Goal: Transaction & Acquisition: Purchase product/service

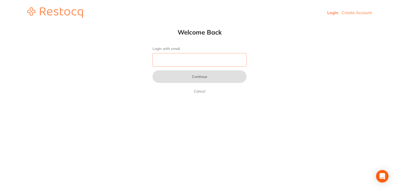
click at [163, 56] on input "Login with email" at bounding box center [199, 60] width 94 height 14
type input "[EMAIL_ADDRESS][DOMAIN_NAME]"
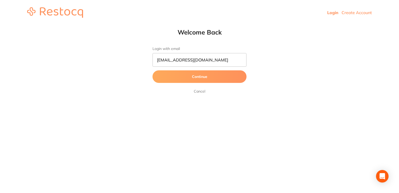
click at [182, 80] on button "Continue" at bounding box center [199, 76] width 94 height 13
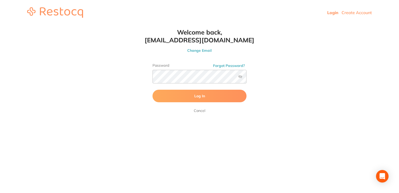
click at [179, 97] on button "Log In" at bounding box center [199, 95] width 94 height 13
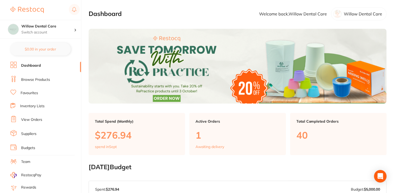
click at [34, 80] on link "Browse Products" at bounding box center [35, 79] width 29 height 5
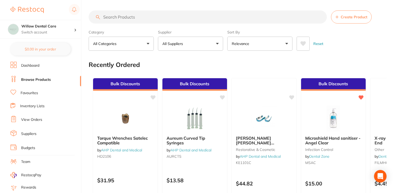
click at [164, 20] on input "search" at bounding box center [208, 16] width 238 height 13
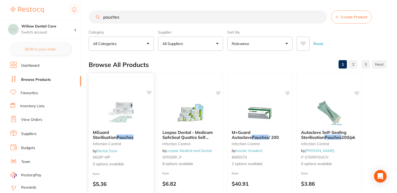
type input "pouches"
click at [114, 130] on span "MGuard Sterilisation" at bounding box center [104, 134] width 23 height 10
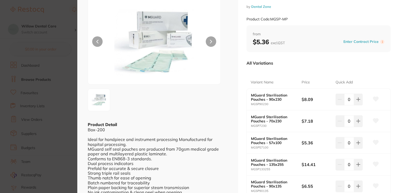
scroll to position [26, 0]
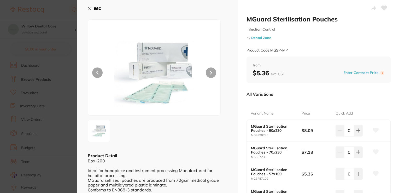
click at [89, 9] on icon at bounding box center [89, 8] width 3 height 3
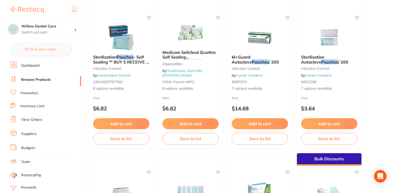
scroll to position [235, 0]
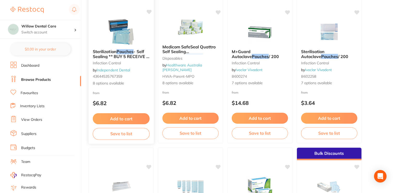
click at [119, 55] on span "- Self Sealing ** BUY 5 RECEIVE 1 FREE **" at bounding box center [121, 56] width 57 height 15
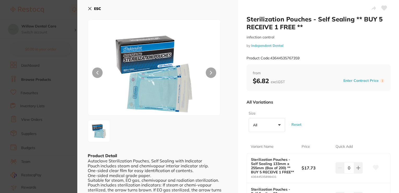
click at [88, 9] on icon at bounding box center [90, 9] width 4 height 4
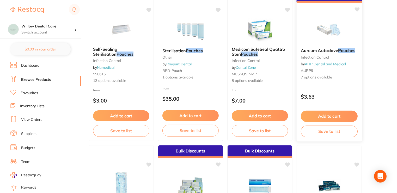
scroll to position [391, 0]
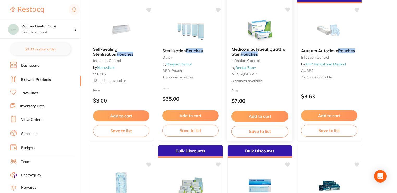
click at [277, 49] on span "Medicom SafeSeal Quattro Steri" at bounding box center [259, 51] width 54 height 10
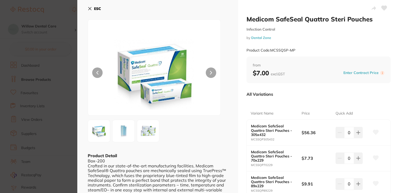
click at [88, 7] on icon at bounding box center [90, 9] width 4 height 4
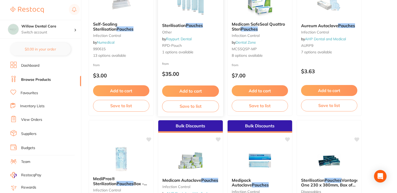
scroll to position [391, 0]
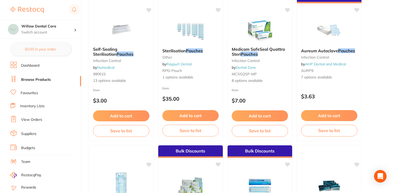
click at [330, 51] on span "Aureum Autoclave" at bounding box center [319, 50] width 37 height 5
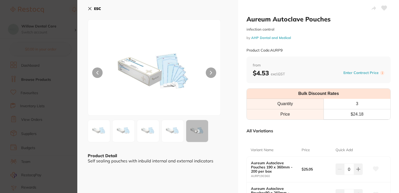
click at [89, 10] on icon at bounding box center [90, 9] width 4 height 4
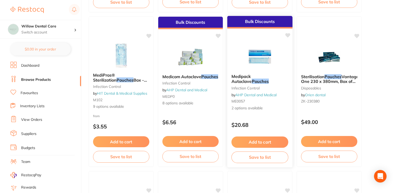
scroll to position [522, 0]
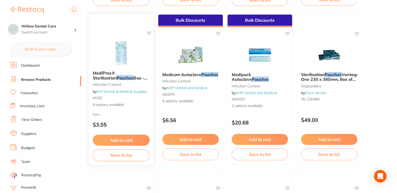
click at [117, 74] on span "MediPros® Sterilization" at bounding box center [105, 75] width 24 height 10
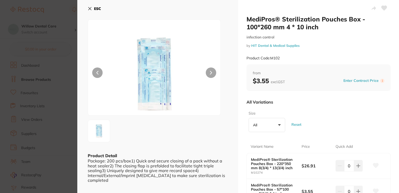
click at [91, 9] on icon at bounding box center [90, 9] width 4 height 4
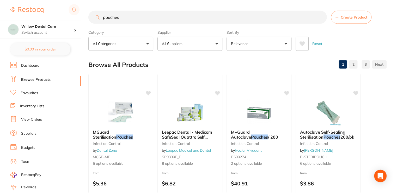
scroll to position [522, 0]
